Goal: Task Accomplishment & Management: Use online tool/utility

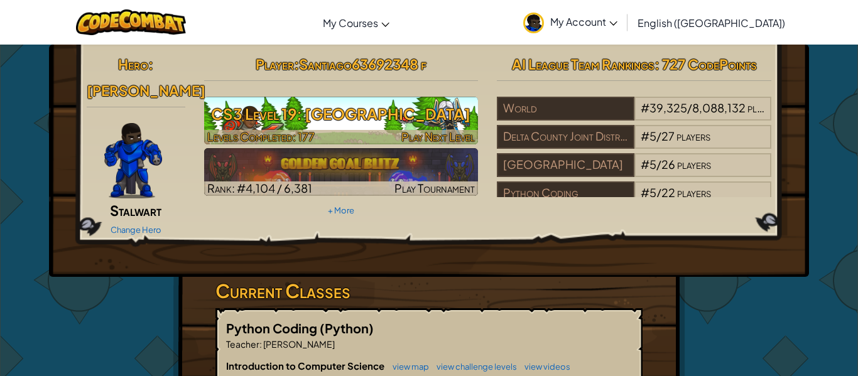
click at [280, 118] on h3 "CS3 Level 19: [GEOGRAPHIC_DATA]" at bounding box center [341, 114] width 275 height 28
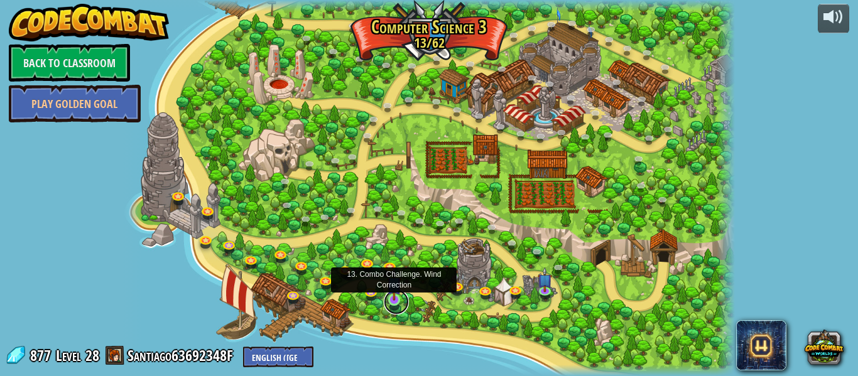
click at [393, 304] on link at bounding box center [396, 302] width 25 height 25
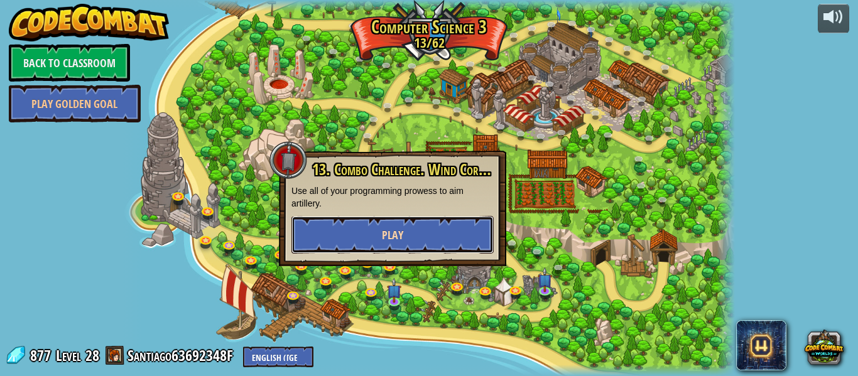
click at [369, 252] on button "Play" at bounding box center [392, 235] width 202 height 38
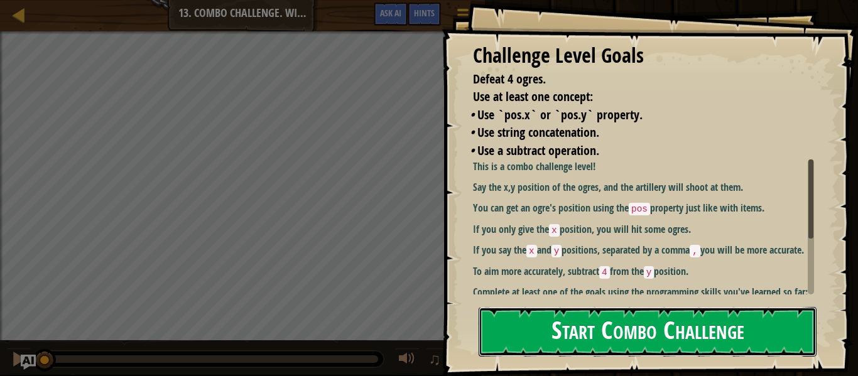
click at [551, 346] on button "Start Combo Challenge" at bounding box center [648, 332] width 338 height 50
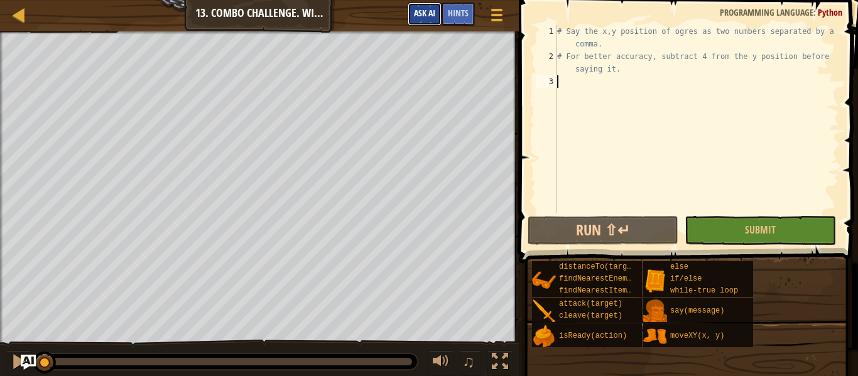
click at [425, 16] on span "Ask AI" at bounding box center [424, 13] width 21 height 12
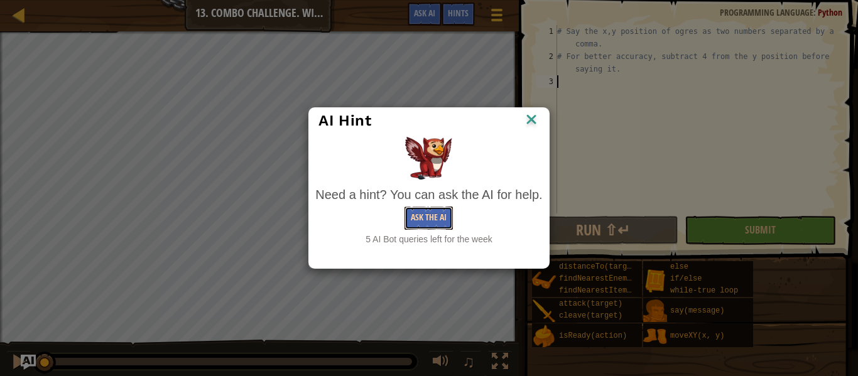
click at [438, 224] on button "Ask the AI" at bounding box center [429, 218] width 48 height 23
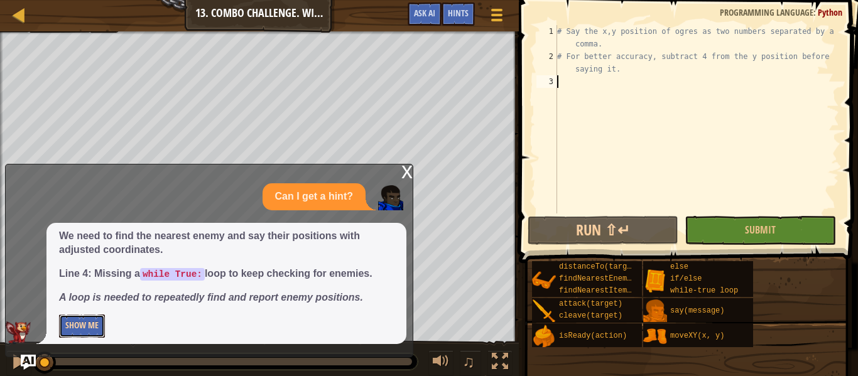
click at [89, 321] on button "Show Me" at bounding box center [82, 326] width 46 height 23
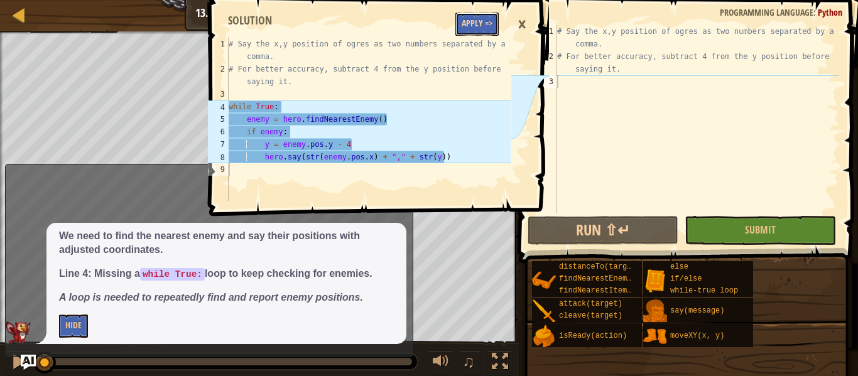
click at [472, 25] on button "Apply =>" at bounding box center [476, 24] width 43 height 23
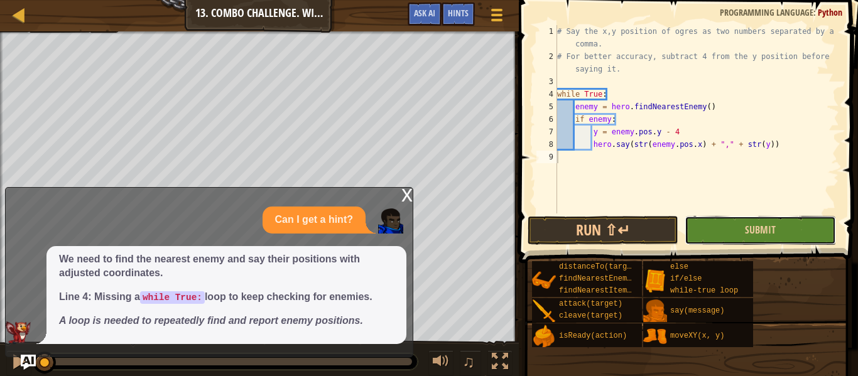
click at [729, 237] on button "Submit" at bounding box center [760, 230] width 151 height 29
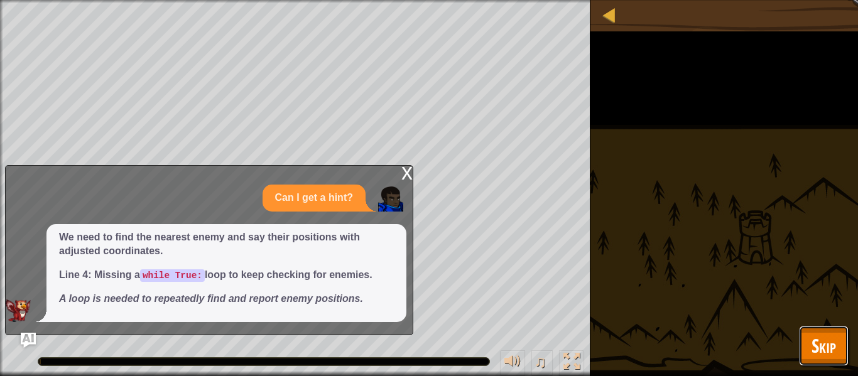
click at [814, 356] on span "Skip" at bounding box center [824, 346] width 25 height 26
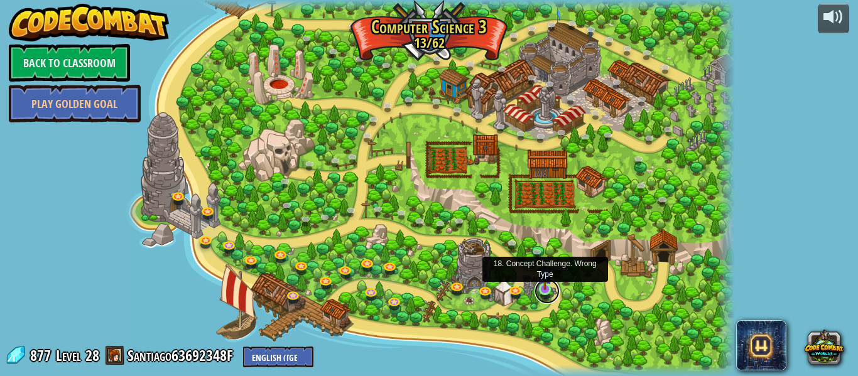
click at [550, 296] on link at bounding box center [547, 291] width 25 height 25
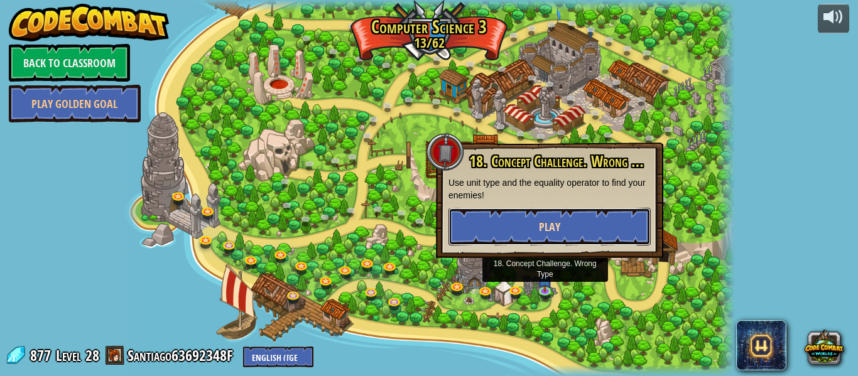
click at [528, 229] on button "Play" at bounding box center [550, 227] width 202 height 38
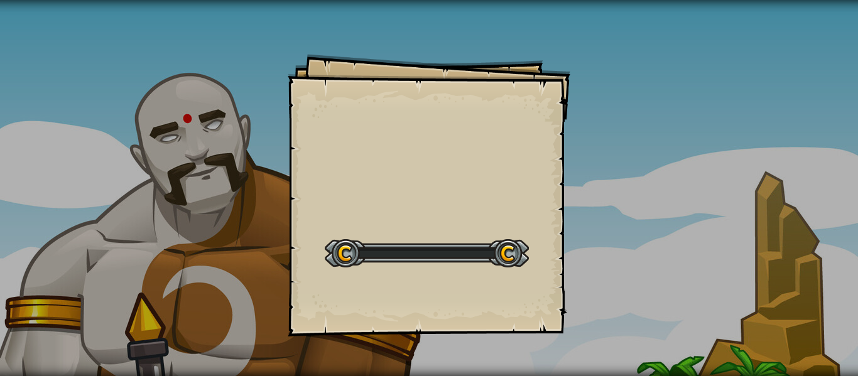
click at [528, 229] on div "Start Level" at bounding box center [427, 252] width 204 height 50
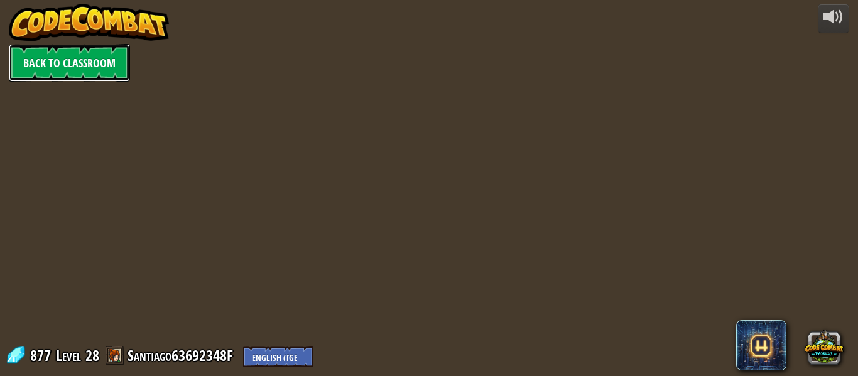
click at [42, 64] on link "Back to Classroom" at bounding box center [69, 63] width 121 height 38
